Goal: Task Accomplishment & Management: Manage account settings

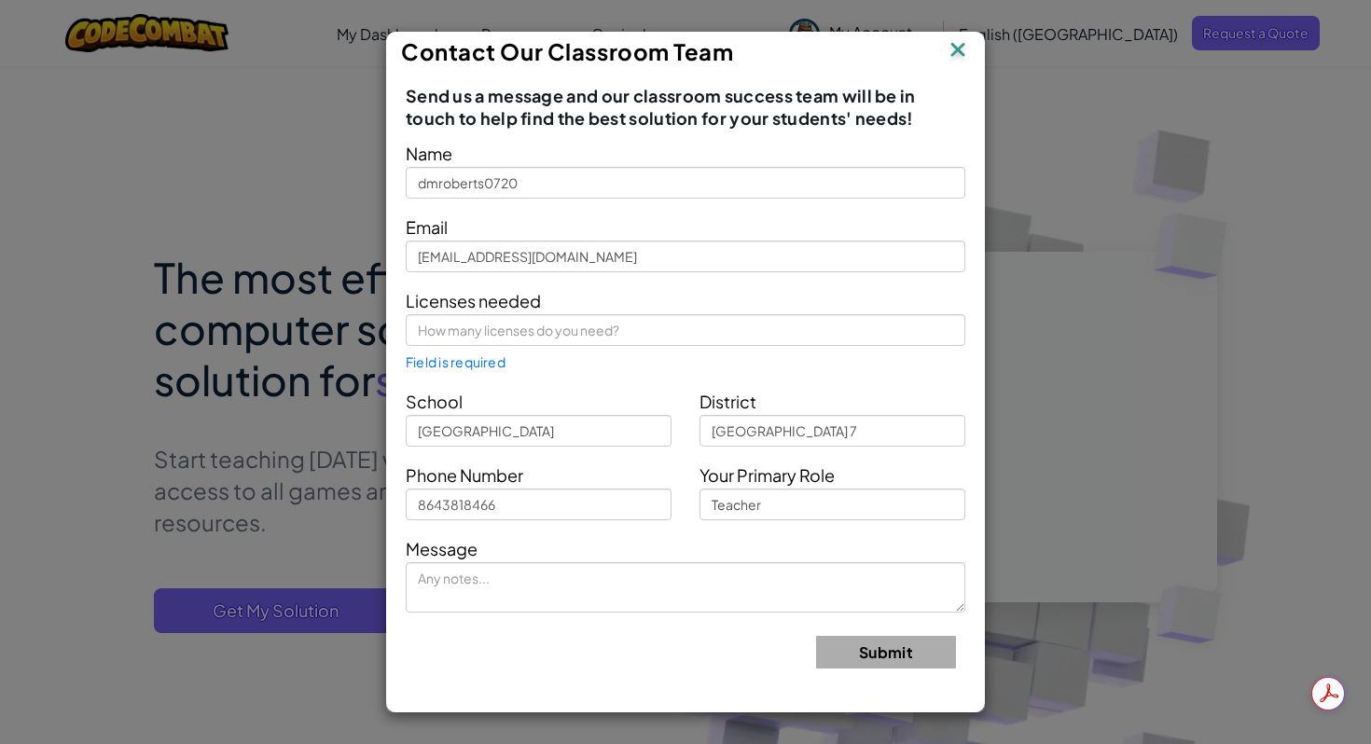
click at [958, 48] on img at bounding box center [958, 51] width 24 height 28
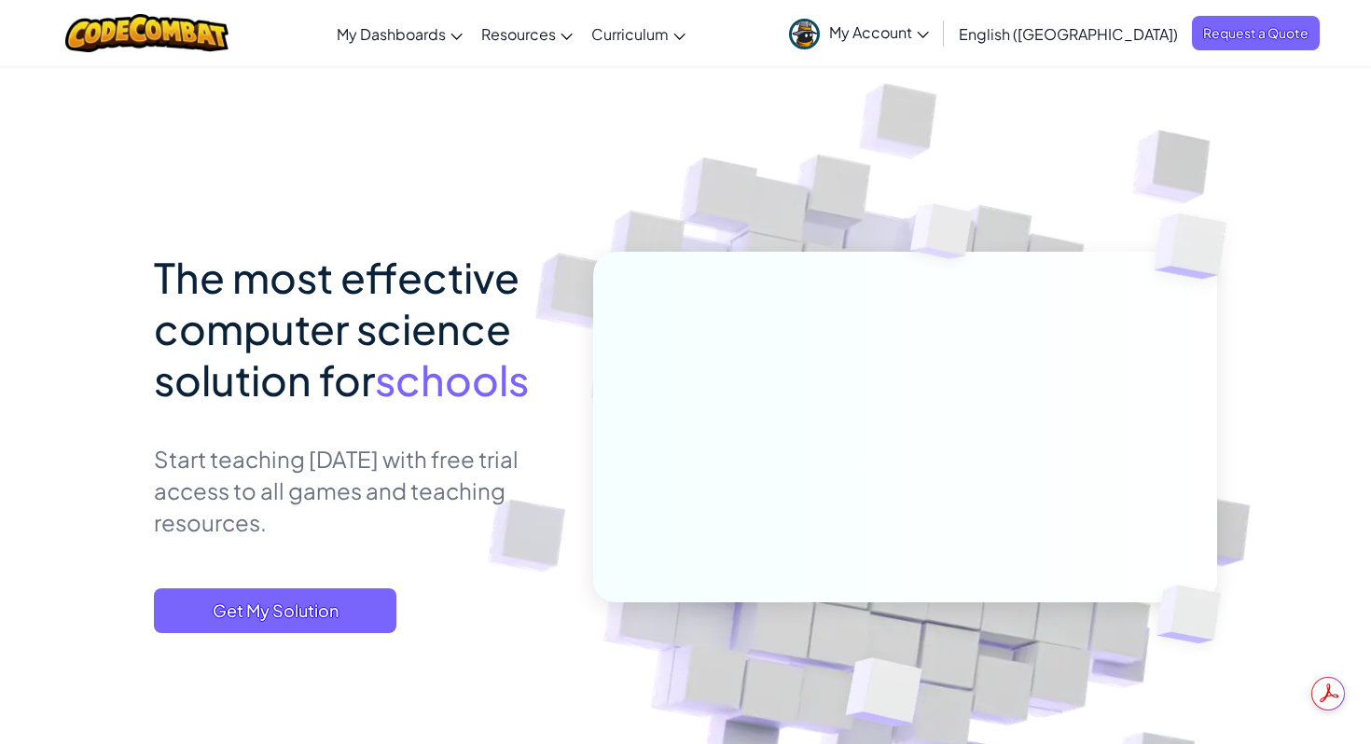
click at [929, 29] on span "My Account" at bounding box center [879, 32] width 100 height 20
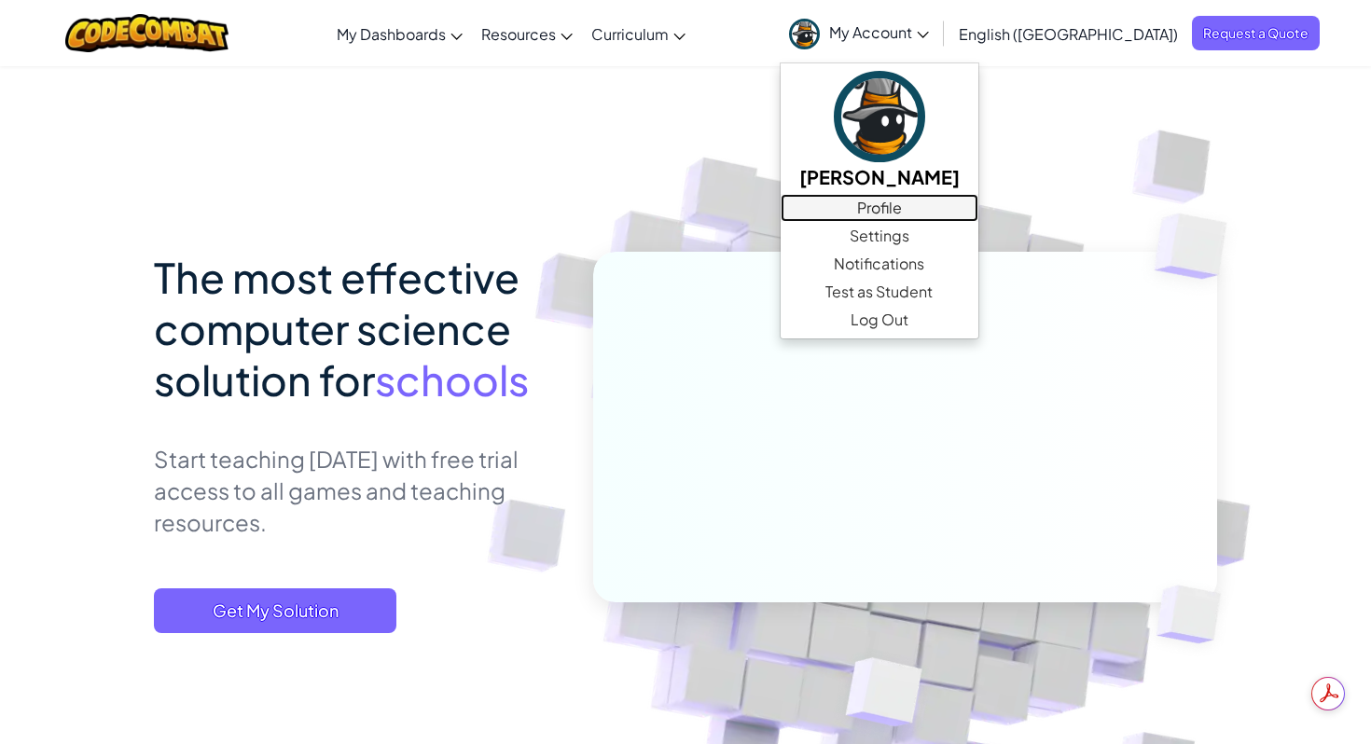
click at [979, 204] on link "Profile" at bounding box center [880, 208] width 198 height 28
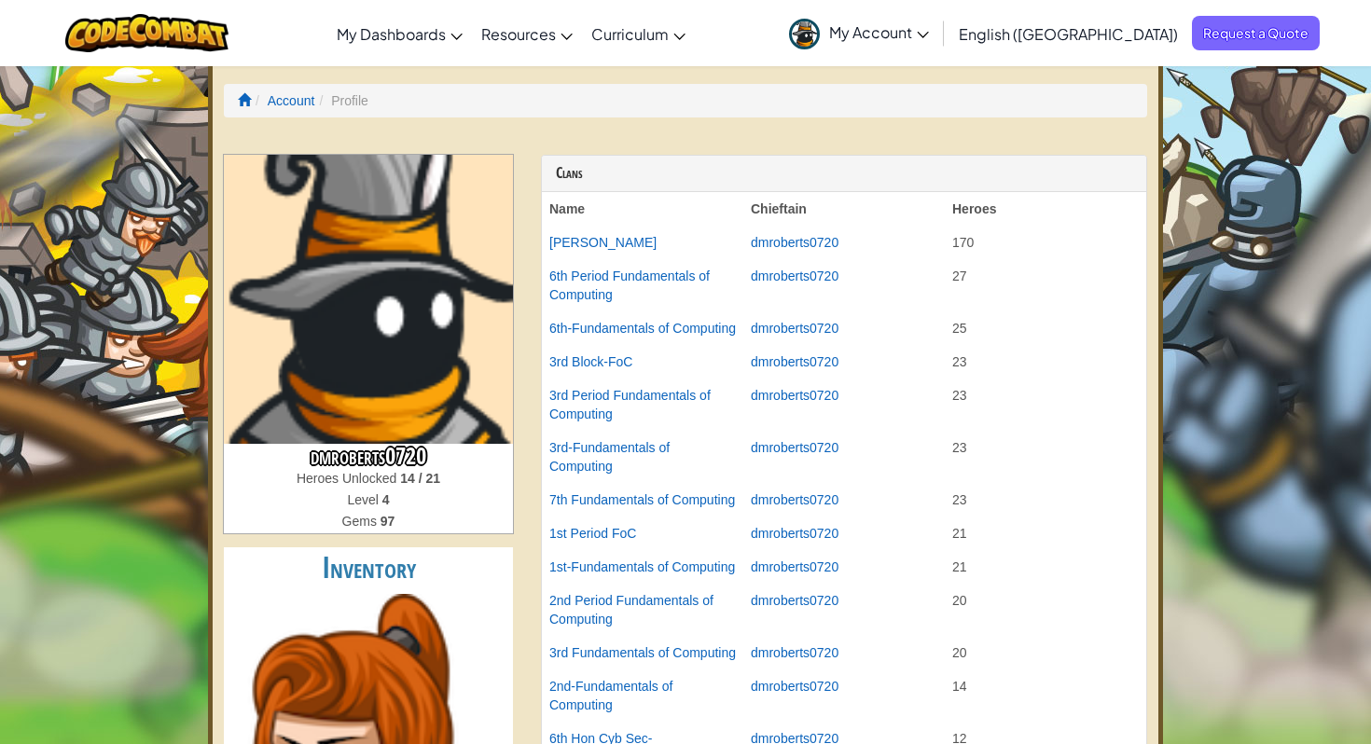
click at [929, 34] on span "My Account" at bounding box center [879, 32] width 100 height 20
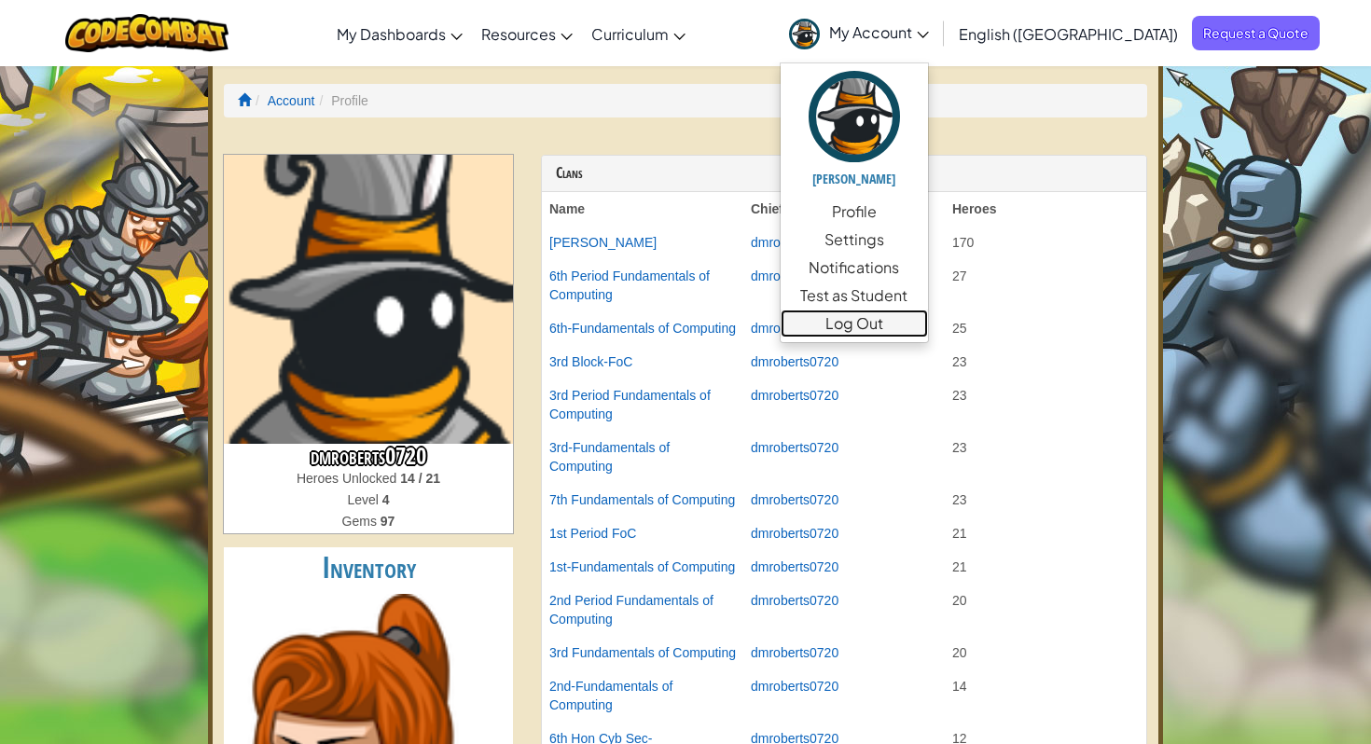
click at [928, 326] on link "Log Out" at bounding box center [854, 324] width 147 height 28
